Goal: Task Accomplishment & Management: Manage account settings

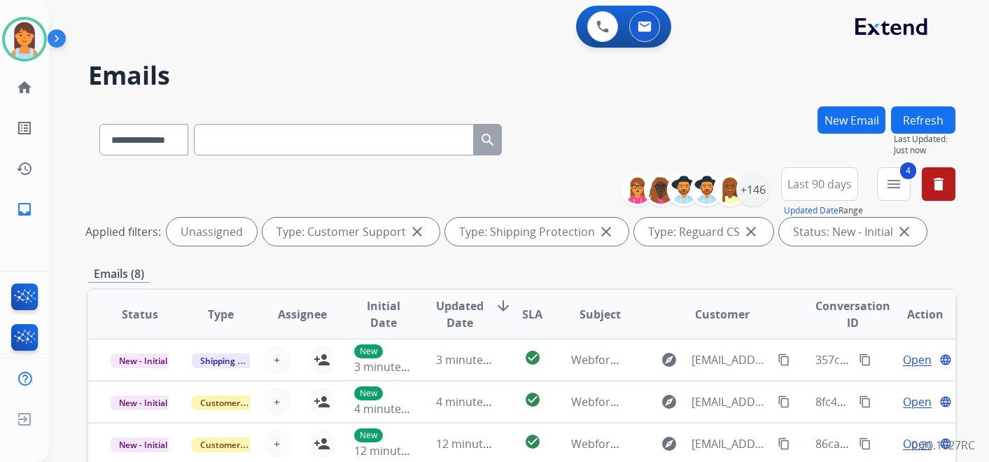
select select "**********"
click at [37, 43] on img at bounding box center [24, 39] width 39 height 39
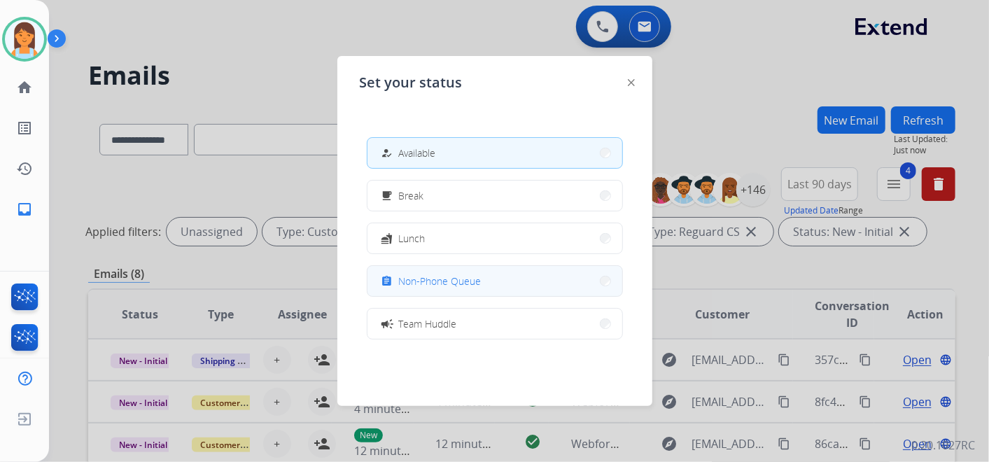
scroll to position [220, 0]
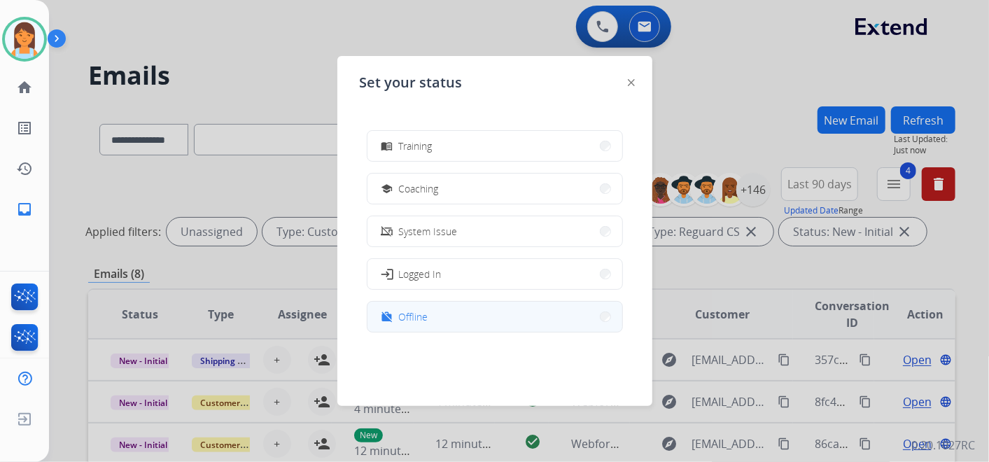
click at [431, 314] on button "work_off Offline" at bounding box center [494, 317] width 255 height 30
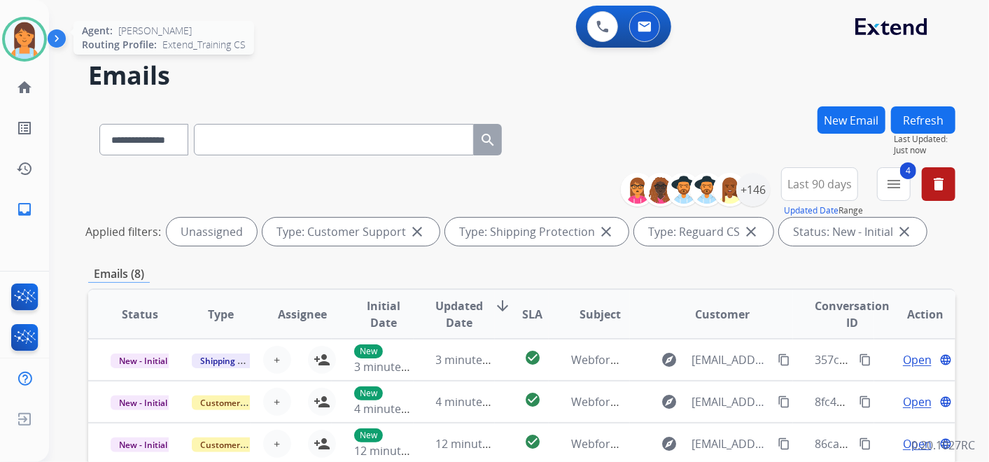
drag, startPoint x: 2, startPoint y: 36, endPoint x: 10, endPoint y: 34, distance: 8.2
click at [8, 34] on div at bounding box center [24, 39] width 45 height 45
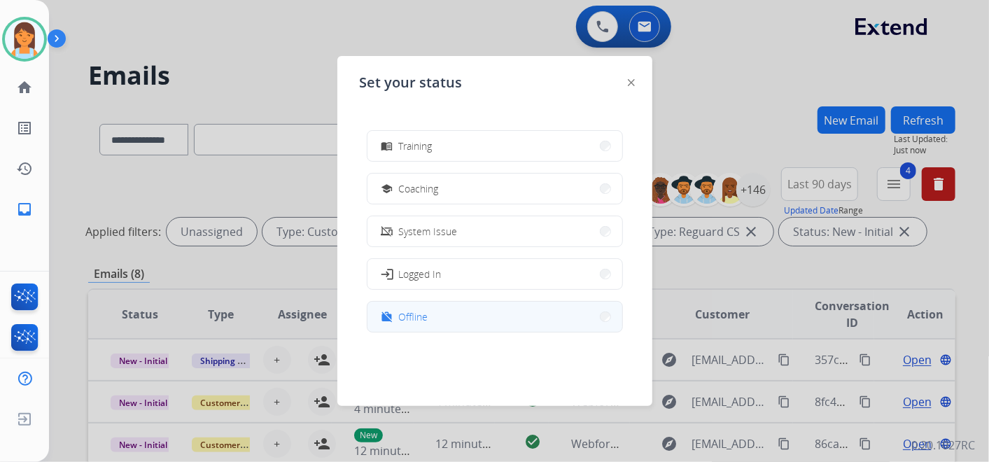
click at [438, 318] on button "work_off Offline" at bounding box center [494, 317] width 255 height 30
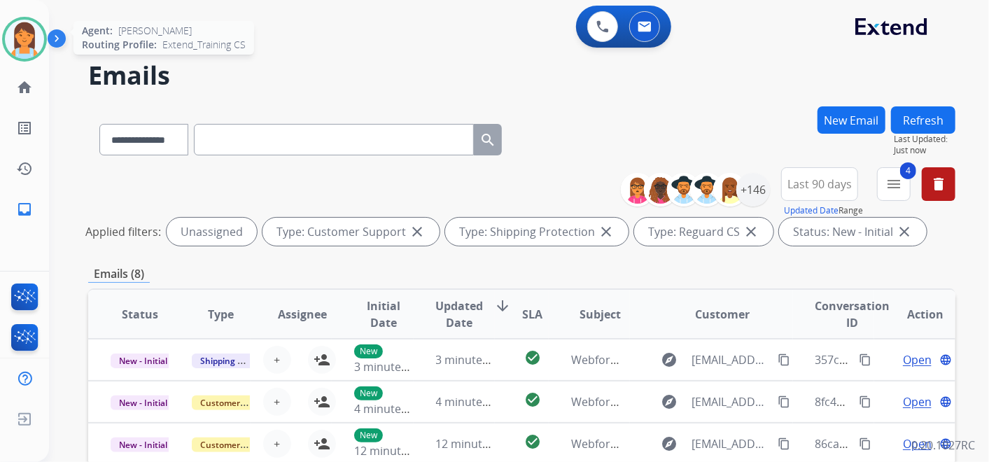
click at [28, 36] on img at bounding box center [24, 39] width 39 height 39
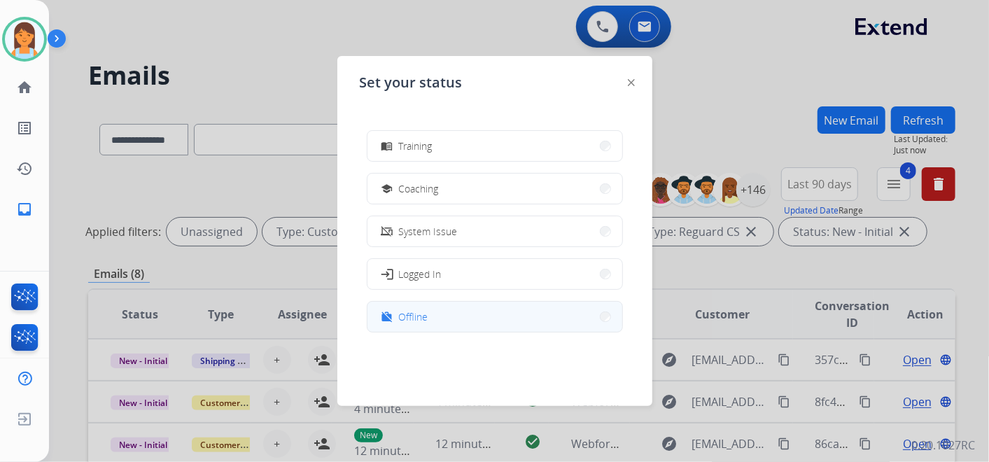
click at [447, 311] on button "work_off Offline" at bounding box center [494, 317] width 255 height 30
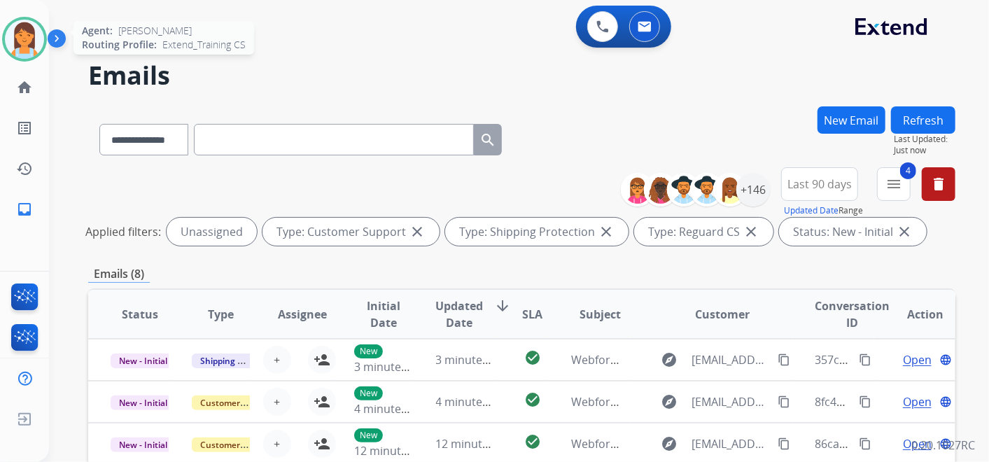
click at [10, 45] on img at bounding box center [24, 39] width 39 height 39
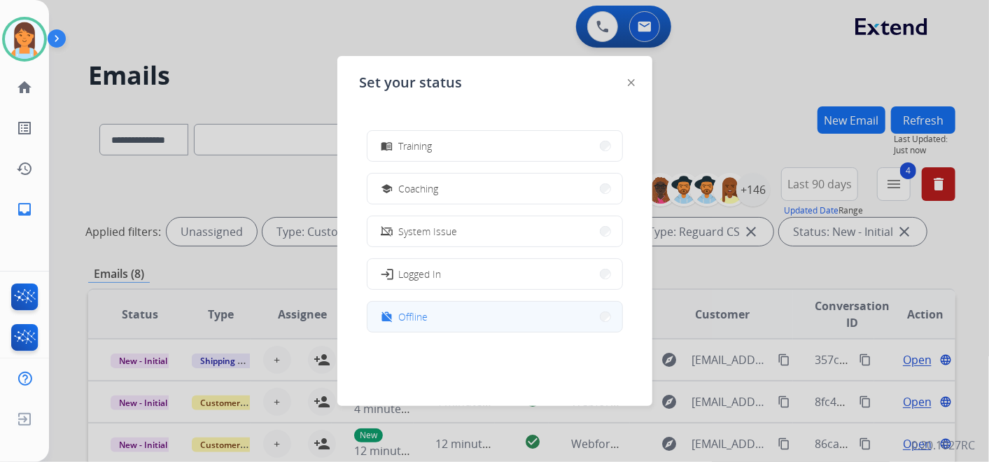
click at [442, 318] on button "work_off Offline" at bounding box center [494, 317] width 255 height 30
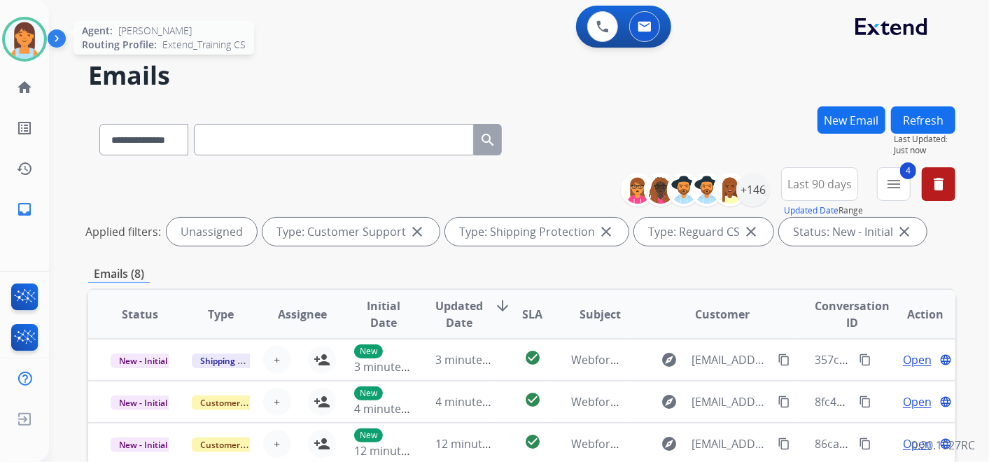
click at [30, 41] on img at bounding box center [24, 39] width 39 height 39
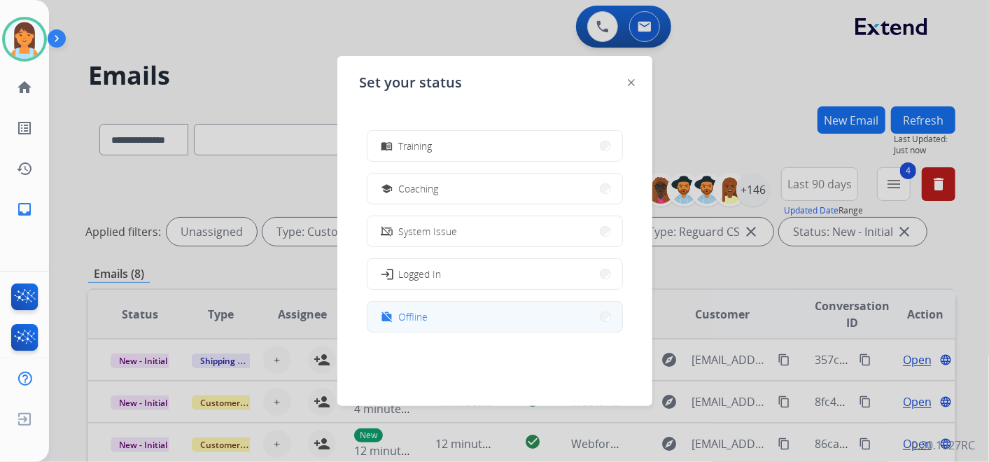
click at [457, 321] on button "work_off Offline" at bounding box center [494, 317] width 255 height 30
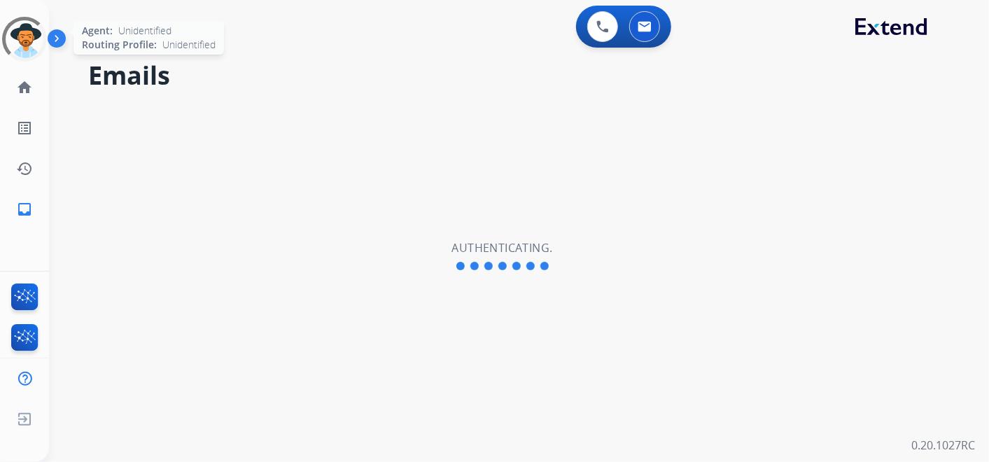
select select "**********"
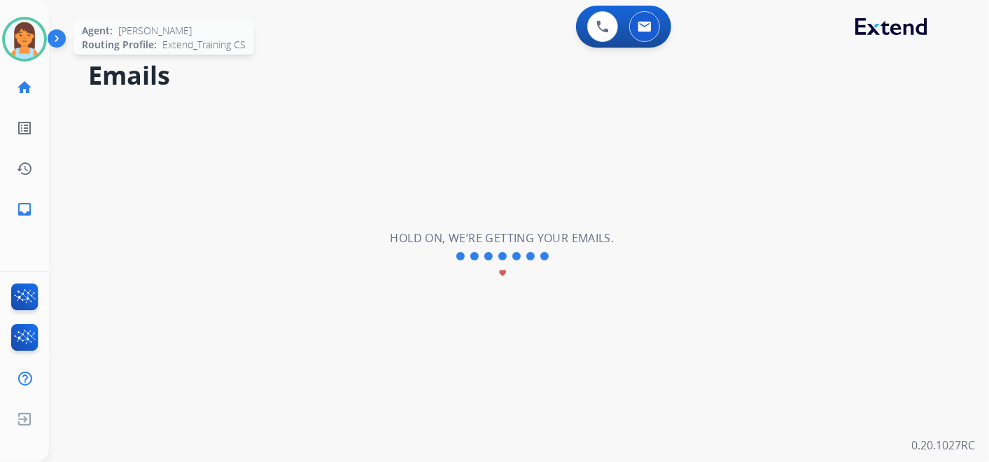
click at [23, 36] on img at bounding box center [24, 39] width 39 height 39
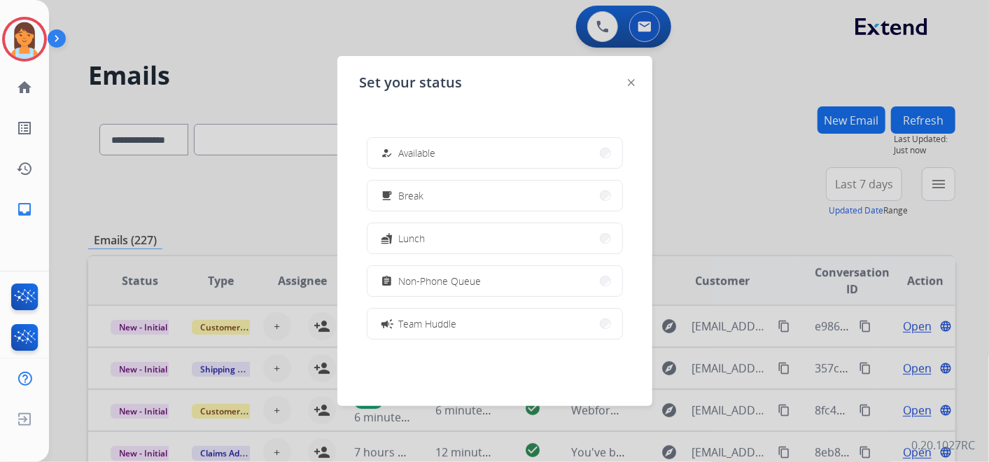
scroll to position [220, 0]
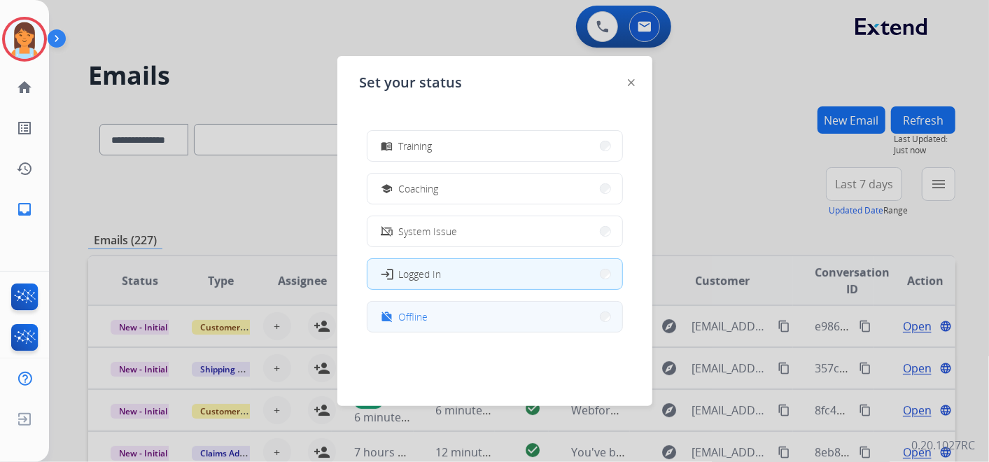
click at [472, 312] on button "work_off Offline" at bounding box center [494, 317] width 255 height 30
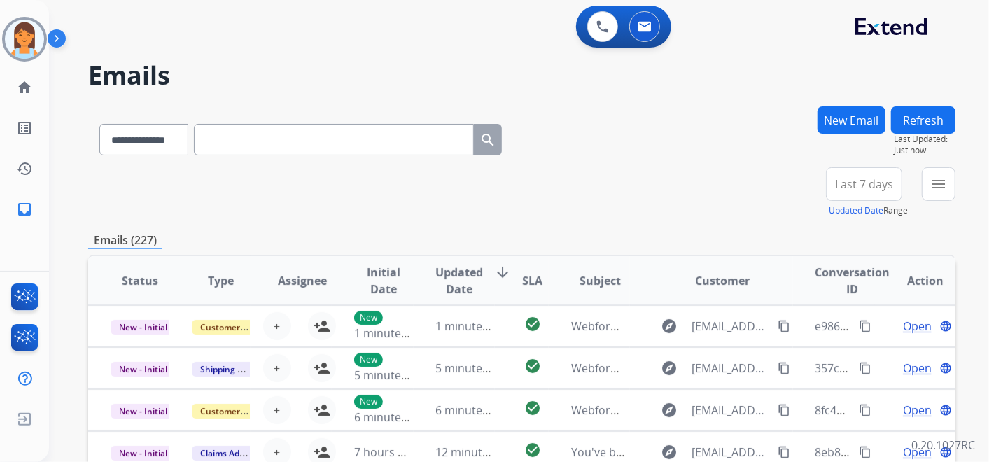
click at [365, 85] on h2 "Emails" at bounding box center [521, 76] width 867 height 28
